Goal: Information Seeking & Learning: Learn about a topic

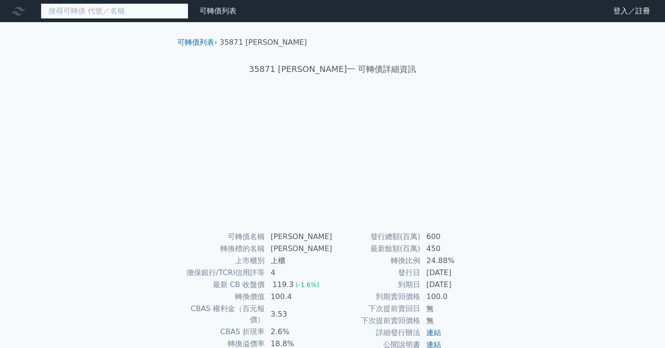
click at [176, 14] on input at bounding box center [115, 11] width 148 height 16
type input "ㄓ"
type input "ˋ"
click at [165, 11] on input "43882" at bounding box center [115, 11] width 148 height 16
click at [164, 11] on input "44382" at bounding box center [115, 11] width 148 height 16
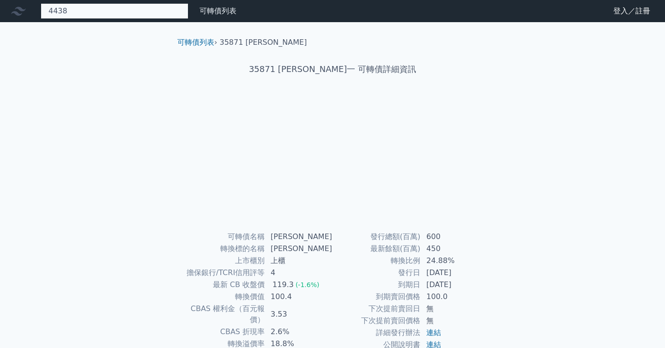
click at [163, 11] on input "4438" at bounding box center [115, 11] width 148 height 16
type input "4"
click at [169, 16] on input "44383" at bounding box center [115, 11] width 148 height 16
type input "4"
type input "e"
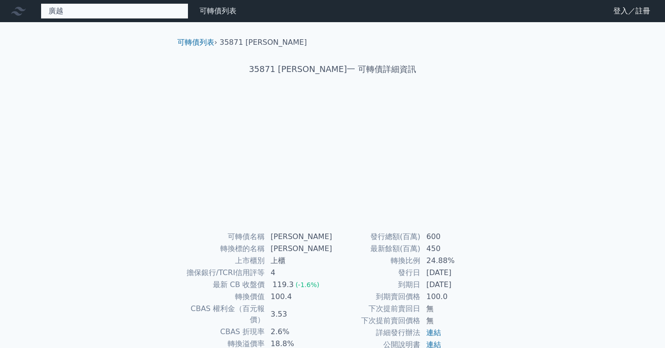
type input "廣越"
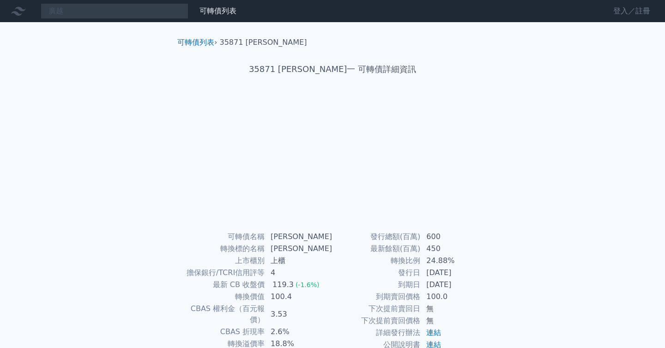
click at [617, 8] on link "登入／註冊" at bounding box center [632, 11] width 52 height 15
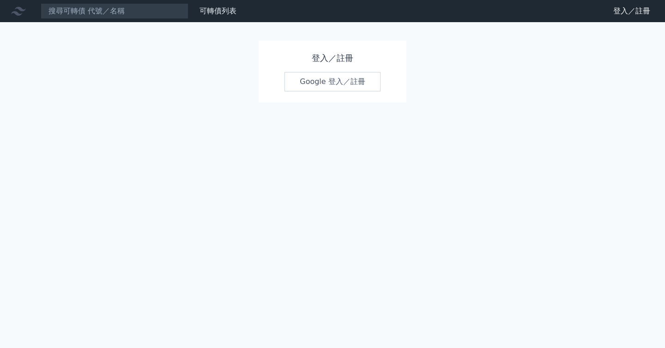
click at [308, 81] on link "Google 登入／註冊" at bounding box center [332, 81] width 96 height 19
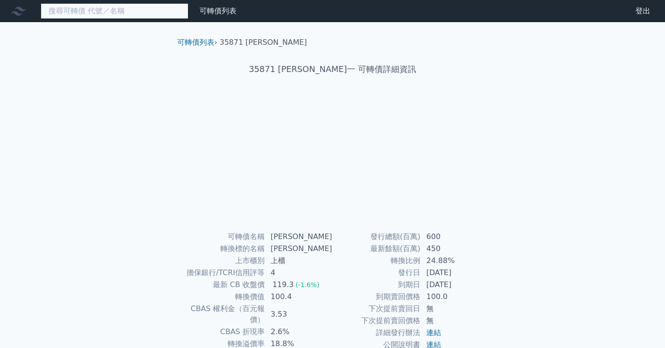
click at [106, 6] on input at bounding box center [115, 11] width 148 height 16
type input "ˋ"
type input "44382"
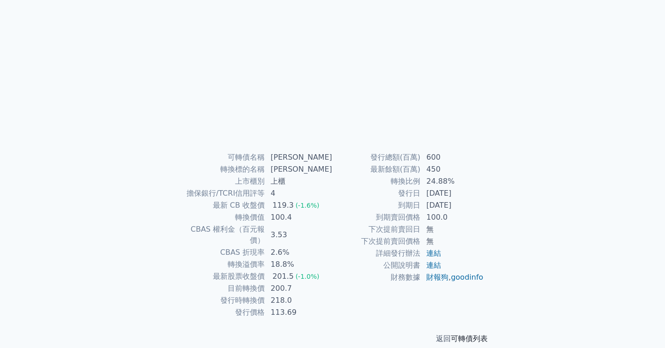
click at [471, 334] on link "可轉債列表" at bounding box center [469, 338] width 37 height 9
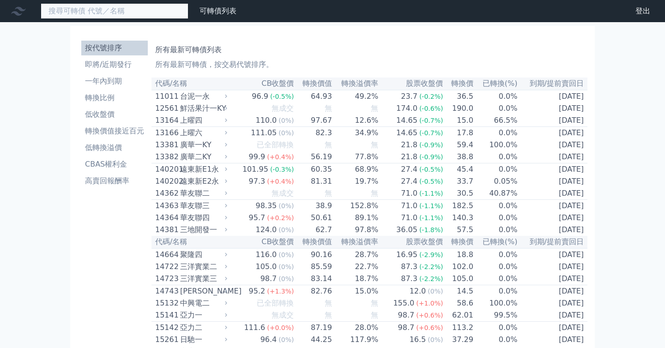
click at [105, 14] on input at bounding box center [115, 11] width 148 height 16
type input "44382"
click at [19, 13] on icon at bounding box center [18, 11] width 15 height 15
click at [91, 17] on input "44382" at bounding box center [115, 11] width 148 height 16
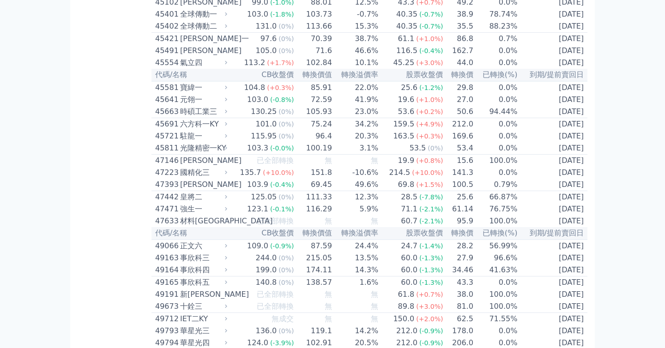
scroll to position [2534, 0]
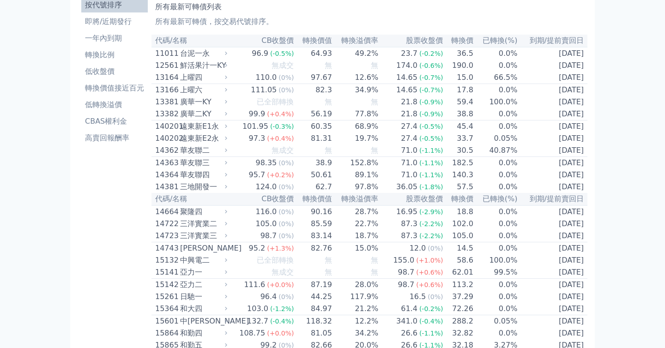
scroll to position [0, 0]
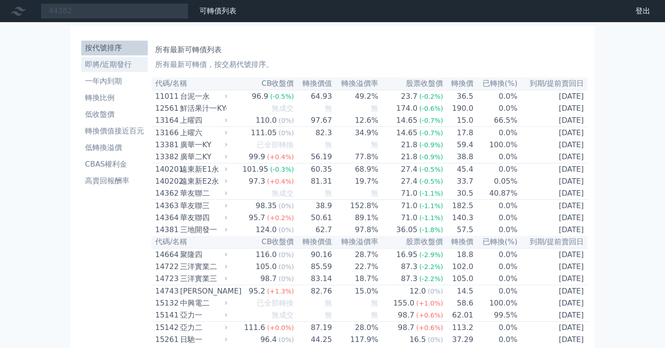
click at [112, 67] on li "即將/近期發行" at bounding box center [114, 64] width 67 height 11
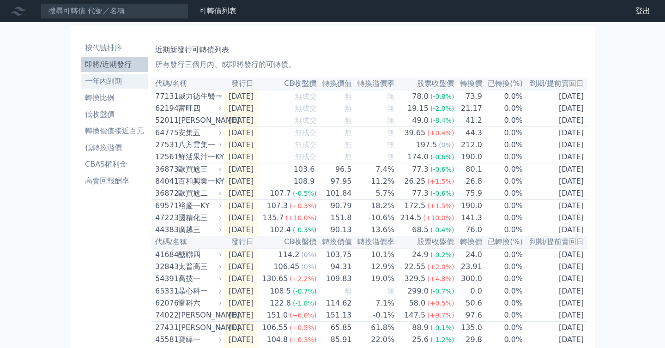
click at [115, 78] on li "一年內到期" at bounding box center [114, 81] width 67 height 11
